Goal: Task Accomplishment & Management: Use online tool/utility

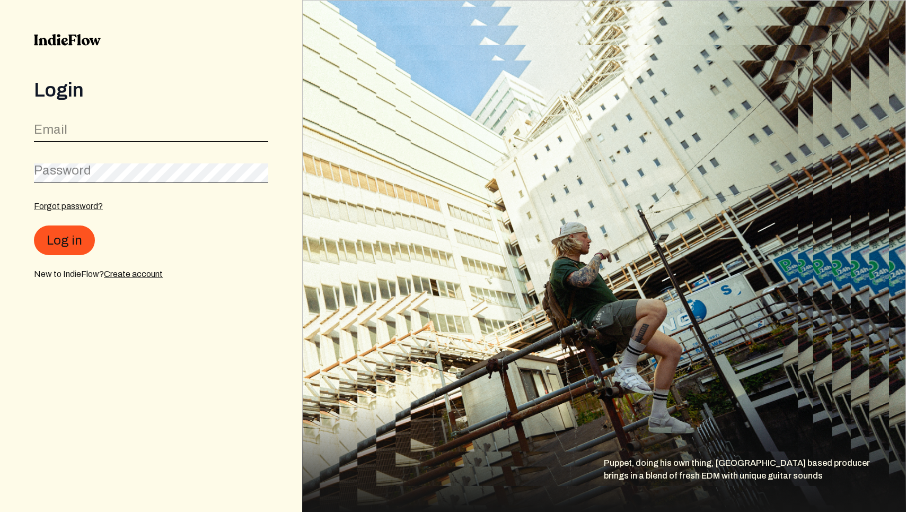
type input "[EMAIL_ADDRESS][DOMAIN_NAME]"
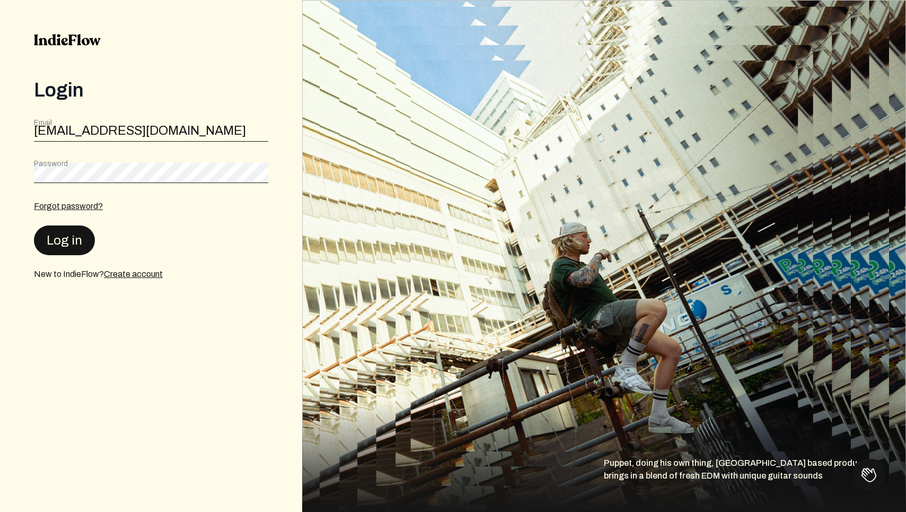
click at [71, 235] on button "Log in" at bounding box center [64, 240] width 61 height 30
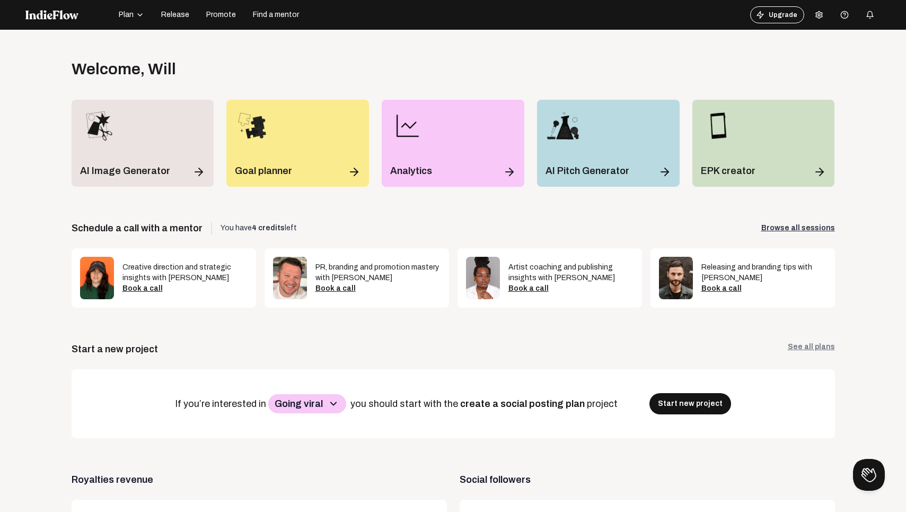
click at [223, 20] on span "Promote" at bounding box center [221, 15] width 30 height 11
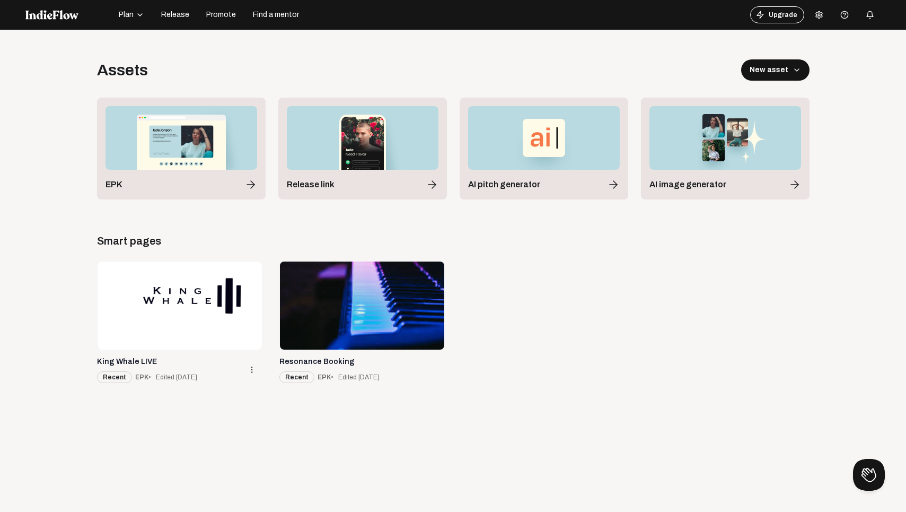
click at [198, 306] on div at bounding box center [180, 305] width 164 height 88
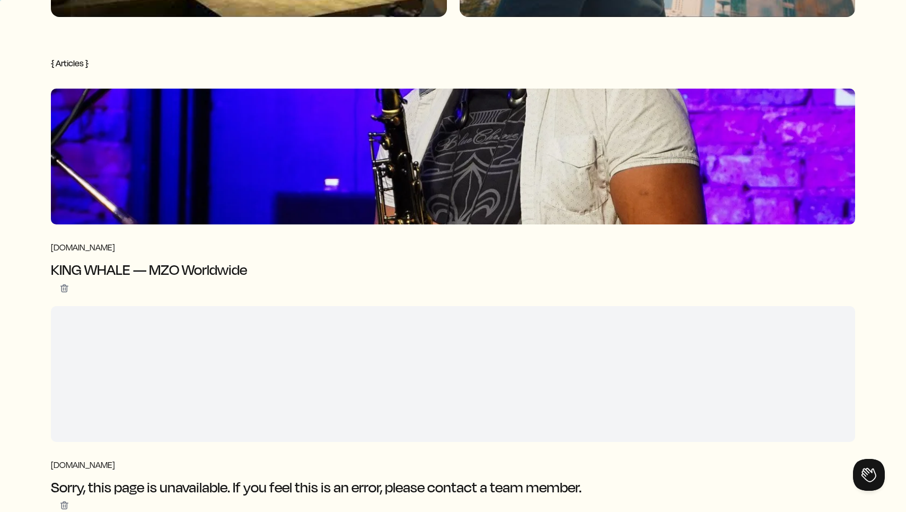
scroll to position [2200, 0]
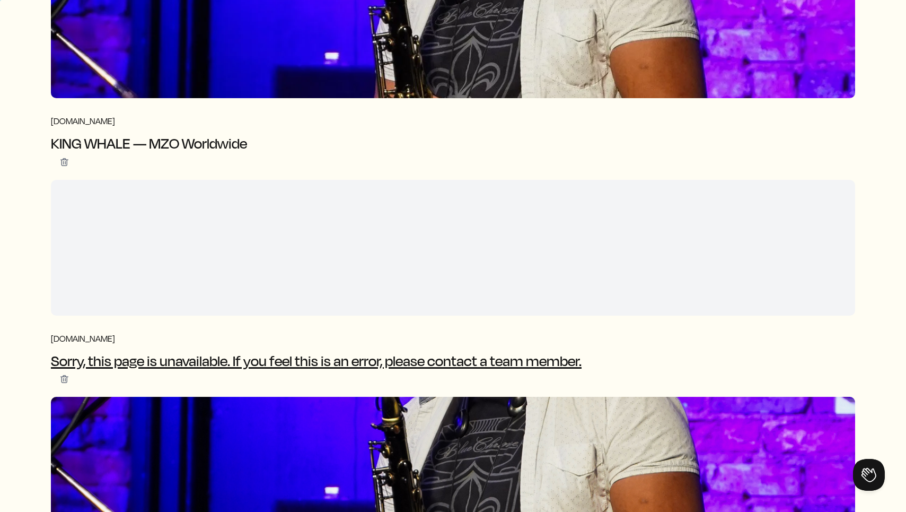
click at [322, 269] on div at bounding box center [453, 248] width 804 height 136
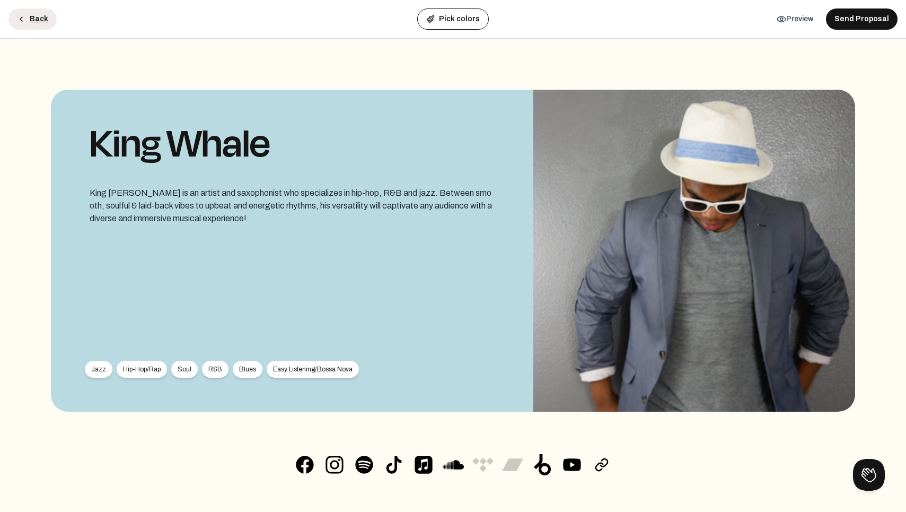
scroll to position [0, 0]
click at [31, 17] on button "Back" at bounding box center [32, 18] width 48 height 21
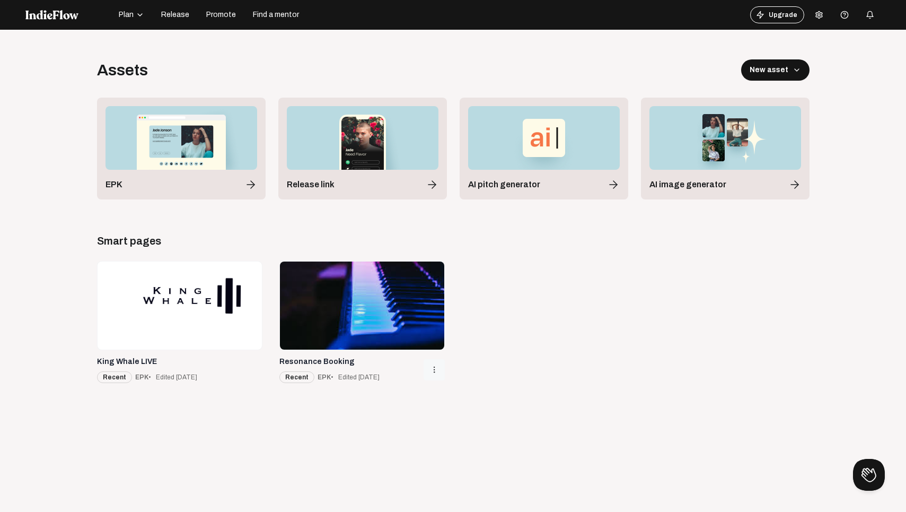
click at [438, 364] on button "more_vert" at bounding box center [434, 369] width 21 height 21
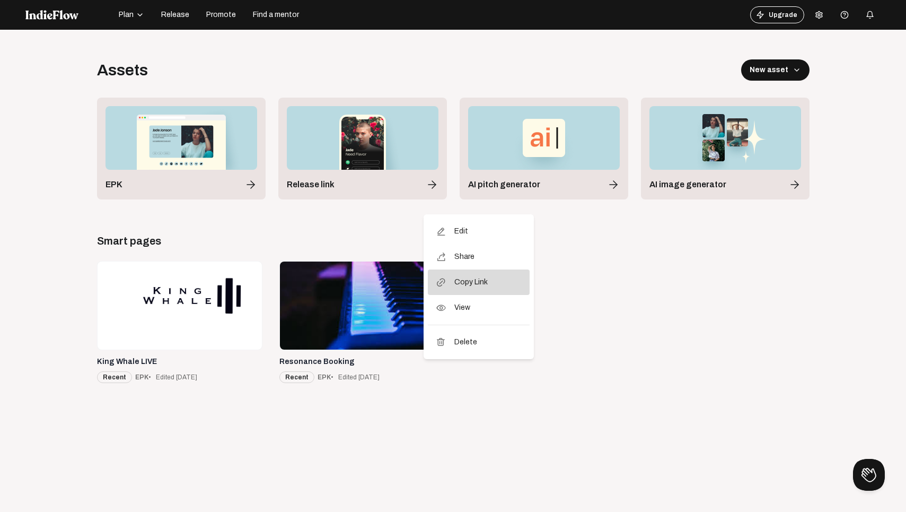
click at [468, 280] on span "Copy Link" at bounding box center [470, 281] width 33 height 25
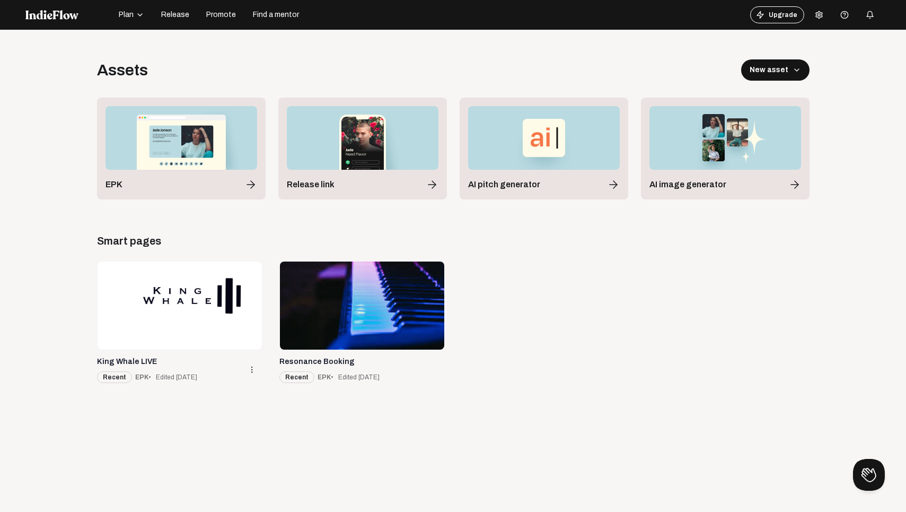
click at [194, 262] on div at bounding box center [180, 305] width 164 height 88
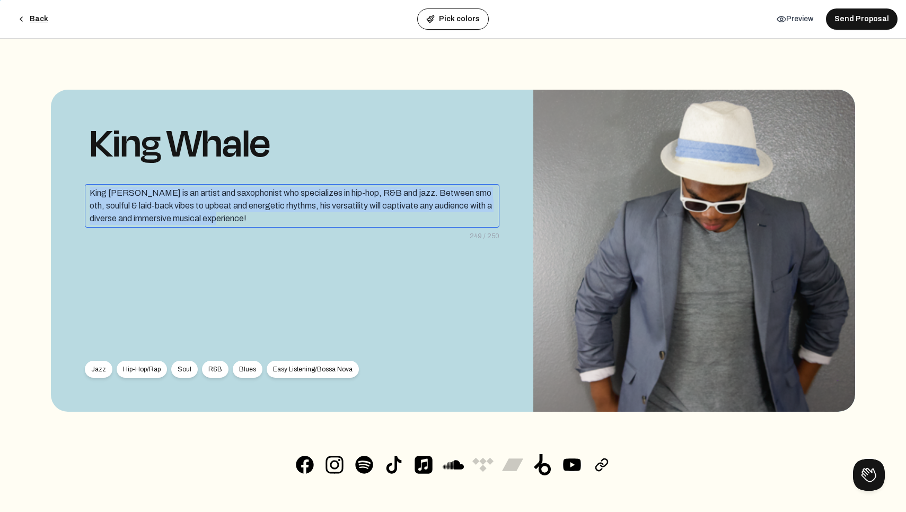
drag, startPoint x: 209, startPoint y: 220, endPoint x: 78, endPoint y: 186, distance: 135.2
click at [78, 186] on div "King [PERSON_NAME] is an artist and saxophonist who specializes in hip-hop, R&B…" at bounding box center [292, 251] width 483 height 322
copy div "King [PERSON_NAME] is an artist and saxophonist who specializes in hip-hop, R&B…"
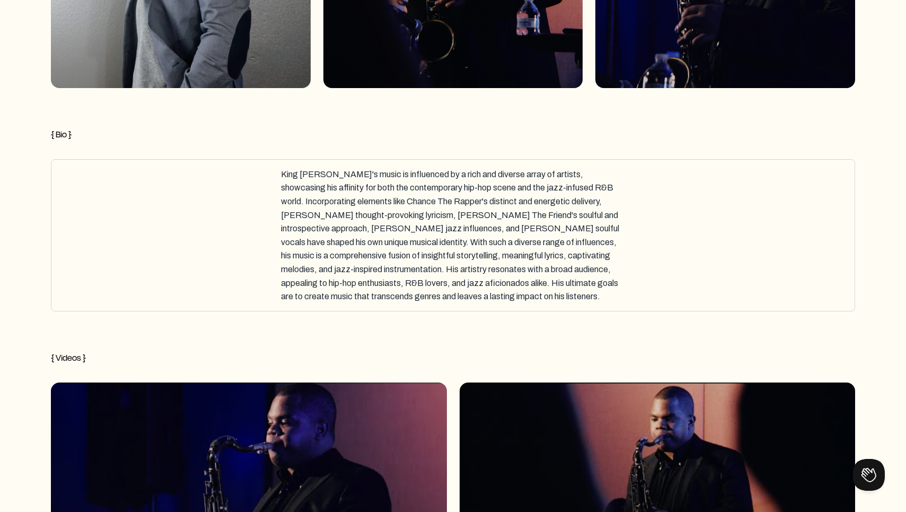
scroll to position [1260, 0]
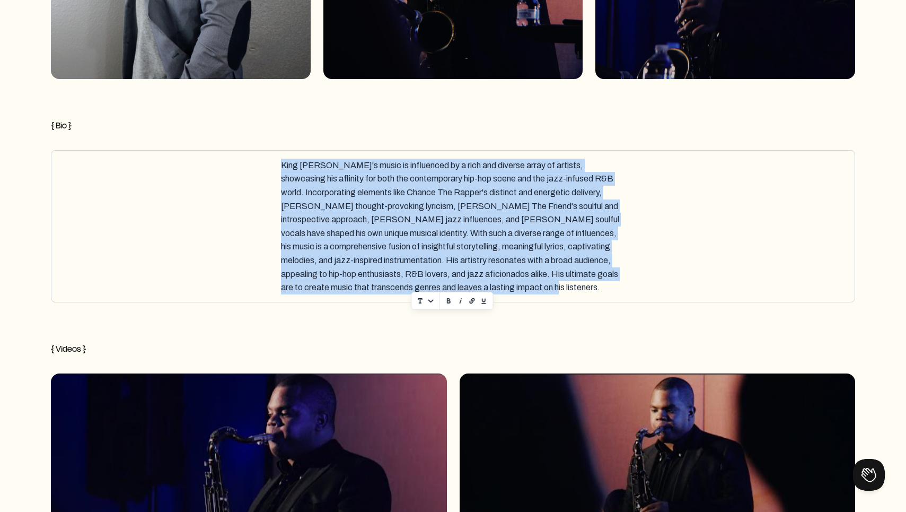
drag, startPoint x: 535, startPoint y: 288, endPoint x: 298, endPoint y: 156, distance: 271.3
click at [298, 156] on div "King [PERSON_NAME]'s music is influenced by a rich and diverse array of artists…" at bounding box center [453, 226] width 345 height 143
copy div "King [PERSON_NAME]'s music is influenced by a rich and diverse array of artists…"
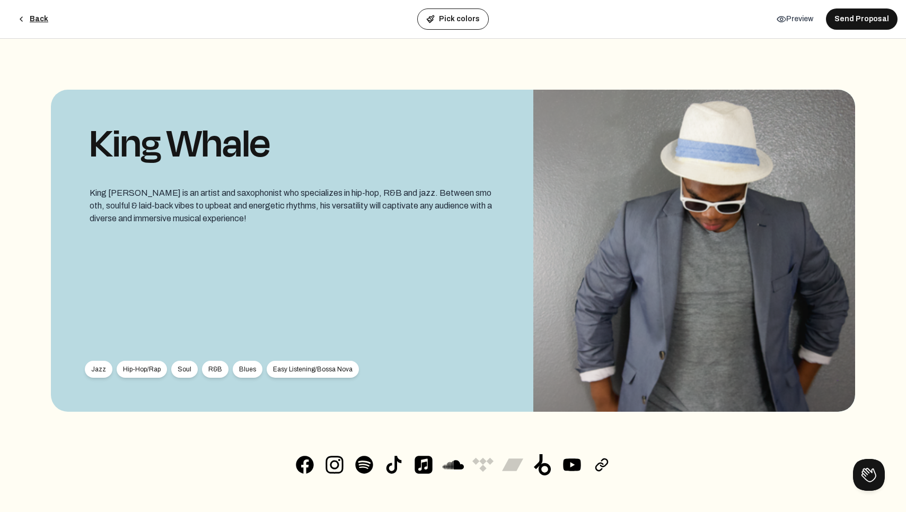
scroll to position [0, 0]
click at [36, 21] on button "Back" at bounding box center [32, 18] width 48 height 21
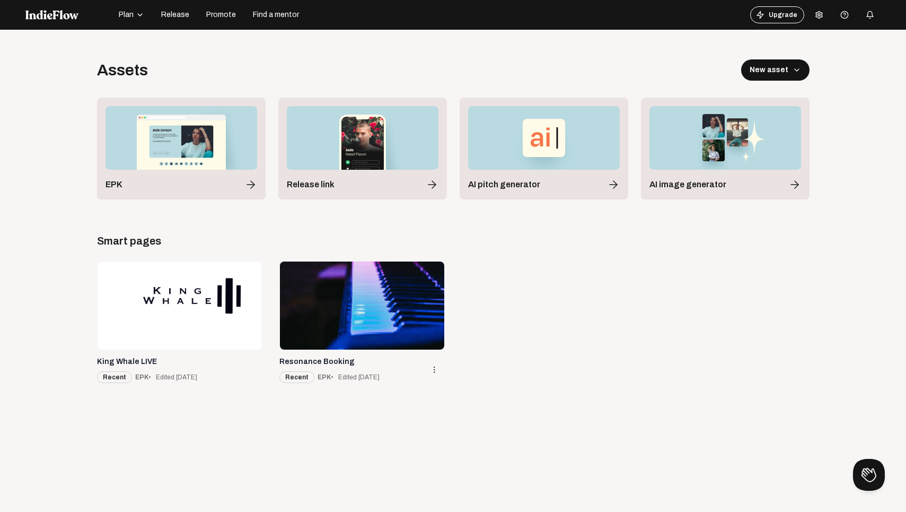
click at [308, 331] on div at bounding box center [362, 305] width 164 height 88
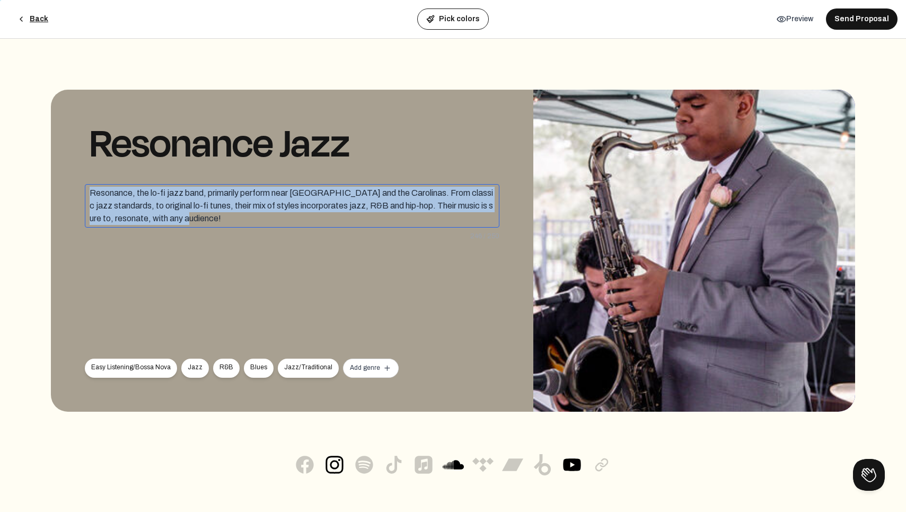
drag, startPoint x: 196, startPoint y: 221, endPoint x: 77, endPoint y: 160, distance: 134.0
click at [77, 160] on div "Resonance Jazz Resonance, the lo-fi jazz band, primarily perform near [GEOGRAPH…" at bounding box center [292, 251] width 483 height 322
copy div "Resonance, the lo-fi jazz band, primarily perform near [GEOGRAPHIC_DATA] and th…"
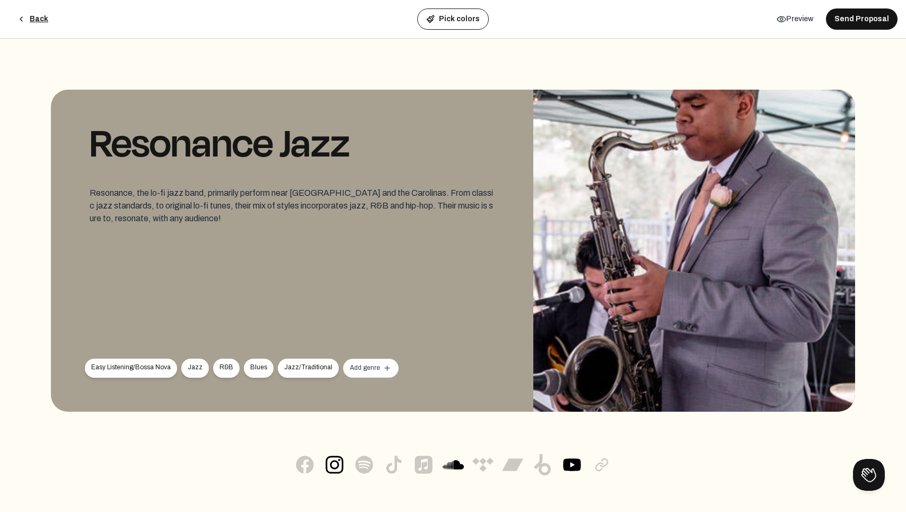
click at [688, 1] on div "Back Pick colors details Preview Send Proposal" at bounding box center [453, 19] width 906 height 39
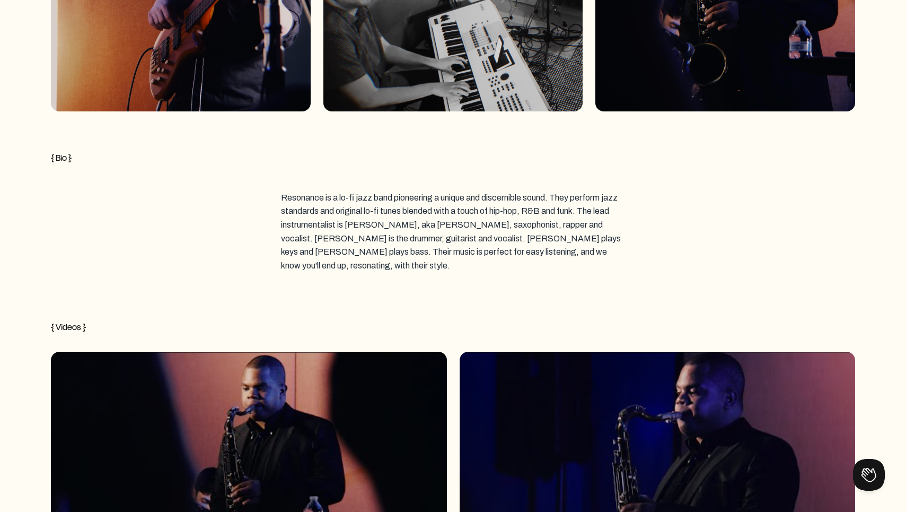
scroll to position [1201, 0]
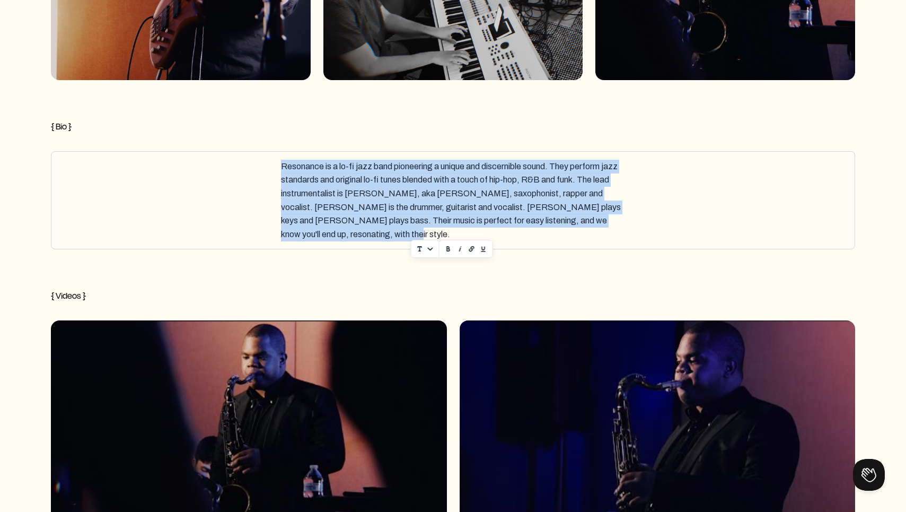
drag, startPoint x: 324, startPoint y: 236, endPoint x: 270, endPoint y: 157, distance: 95.3
click at [270, 157] on div "Resonance is a lo-fi jazz band pioneering a unique and discernible sound. They …" at bounding box center [453, 200] width 795 height 88
copy div "Resonance is a lo-fi jazz band pioneering a unique and discernible sound. They …"
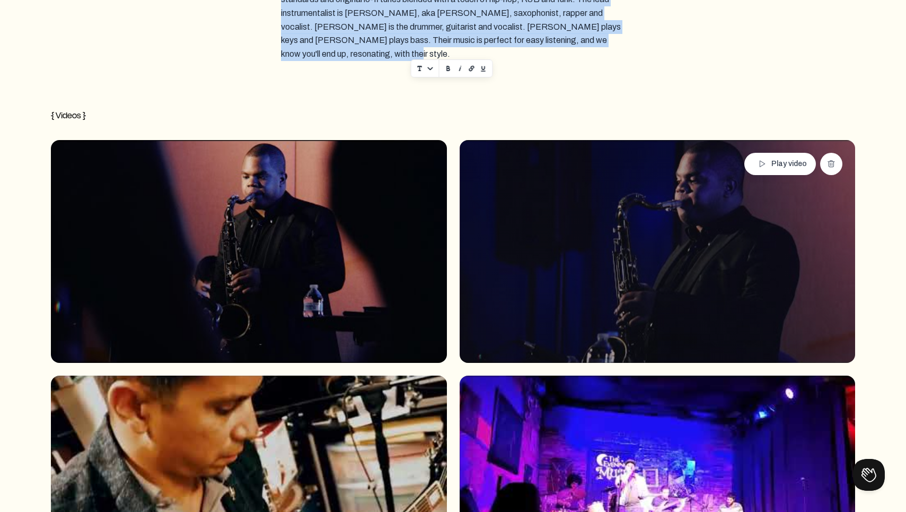
scroll to position [1441, 0]
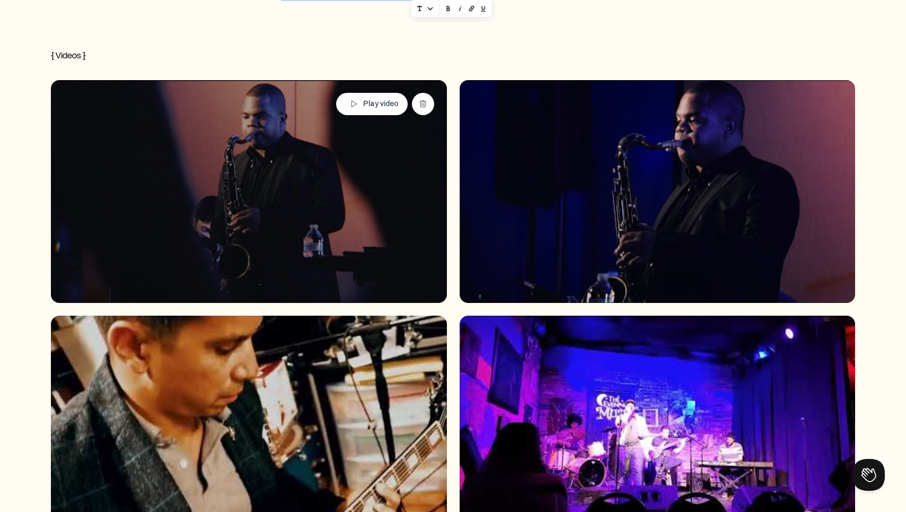
click at [353, 99] on mat-icon "play_arrow" at bounding box center [354, 104] width 10 height 10
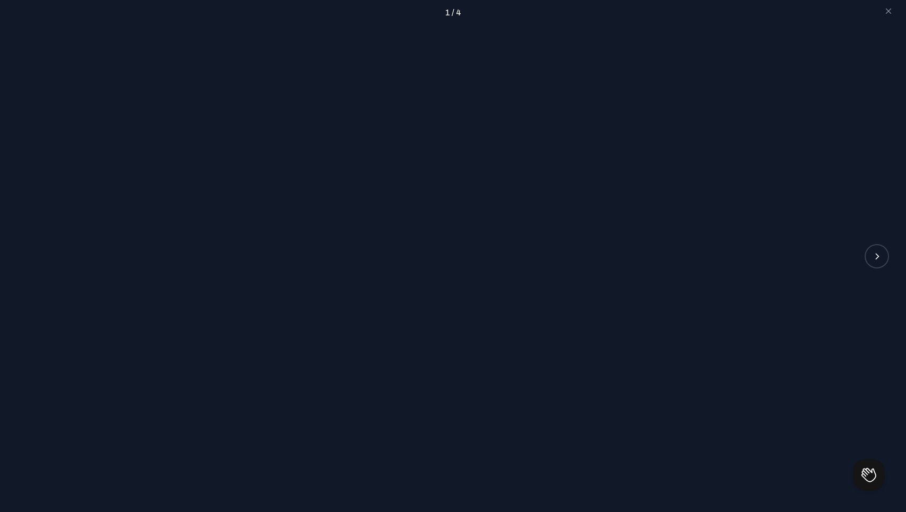
click at [601, 54] on div at bounding box center [453, 268] width 906 height 486
click at [880, 258] on mat-icon "arrow_forward_ios" at bounding box center [877, 256] width 10 height 10
